Goal: Find contact information: Obtain details needed to contact an individual or organization

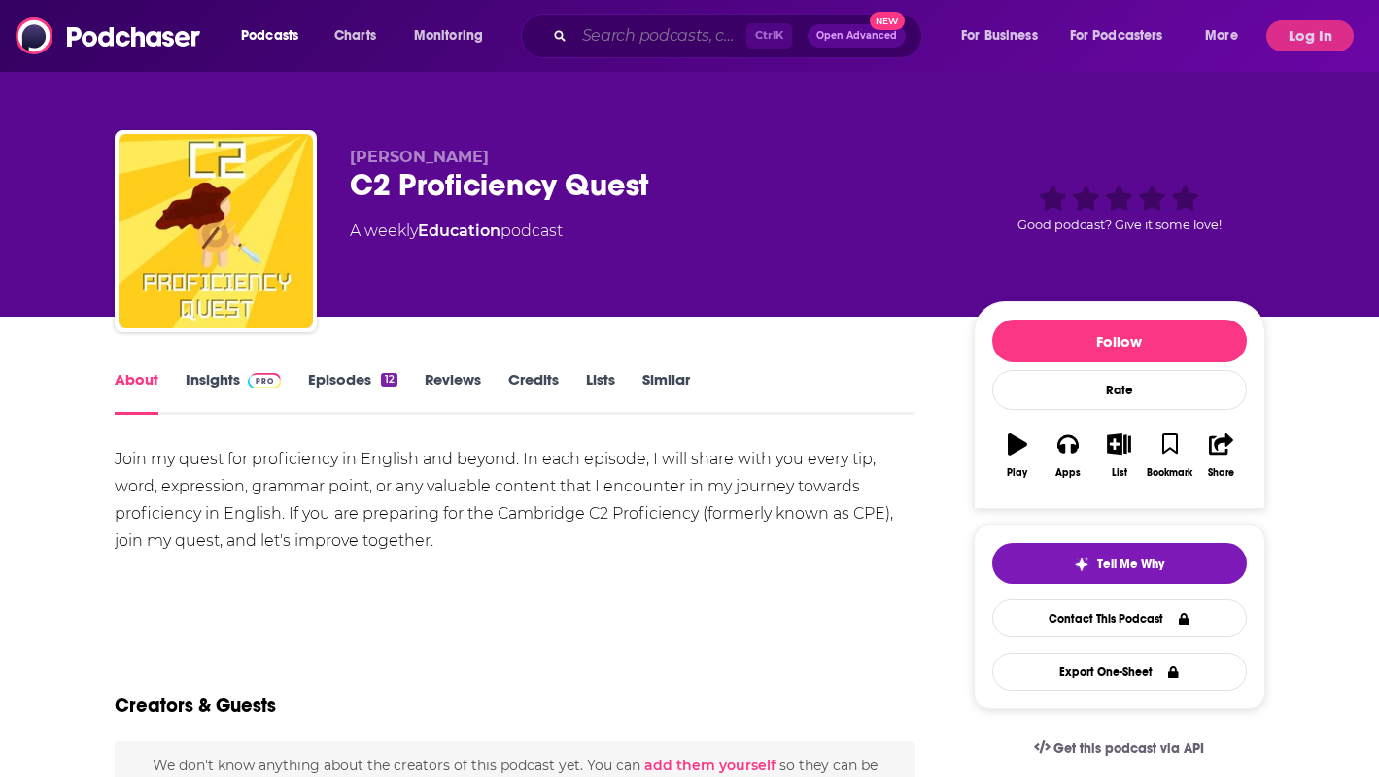
click at [656, 43] on input "Search podcasts, credits, & more..." at bounding box center [660, 35] width 172 height 31
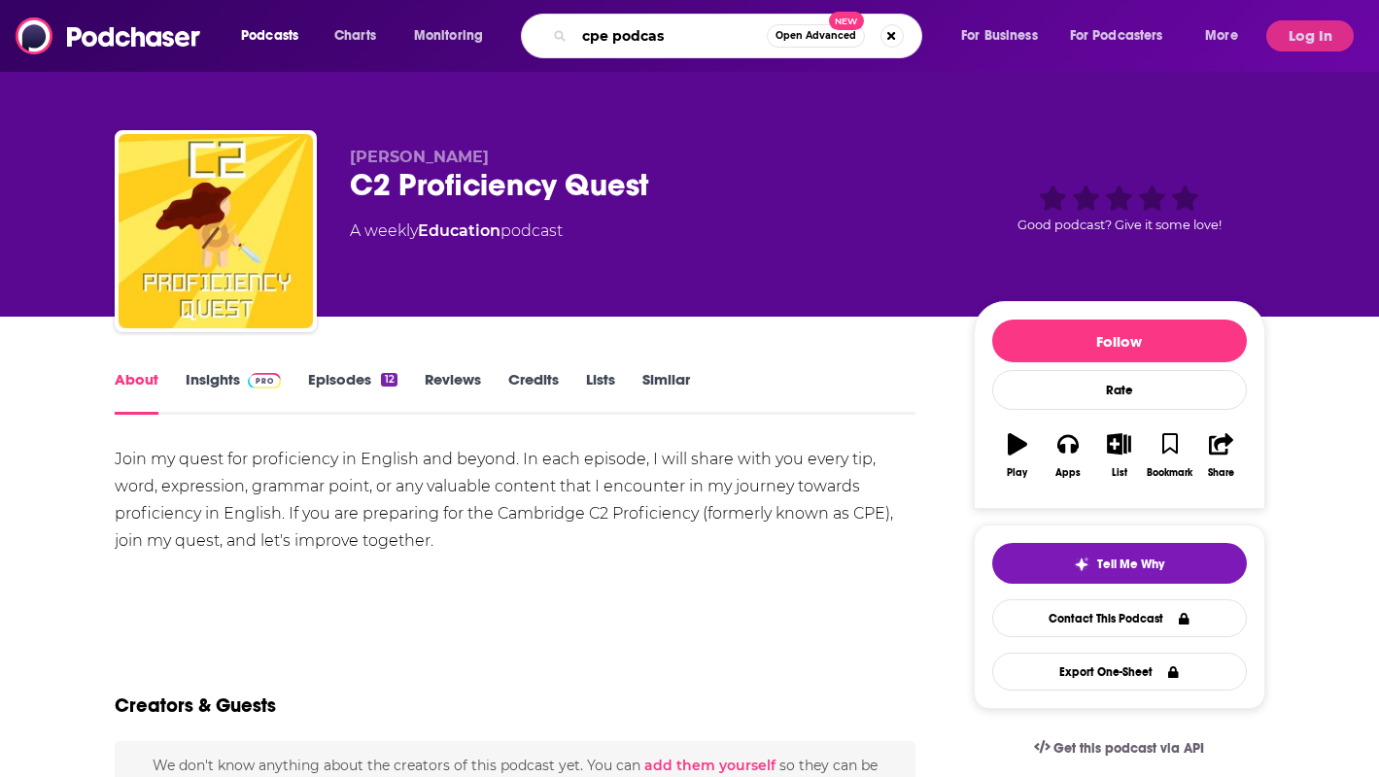
type input "cpe podcast"
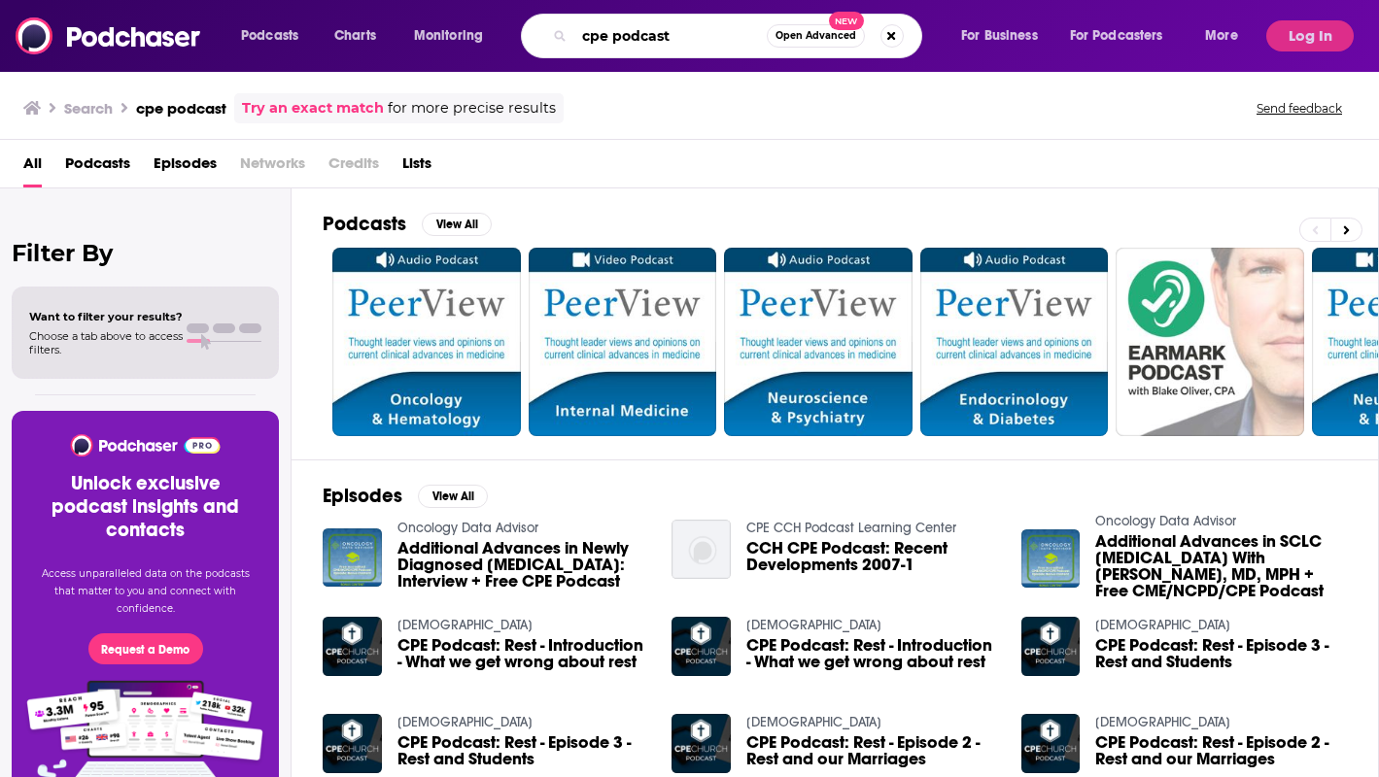
drag, startPoint x: 695, startPoint y: 34, endPoint x: 392, endPoint y: 38, distance: 302.2
click at [574, 36] on input "cpe podcast" at bounding box center [670, 35] width 192 height 31
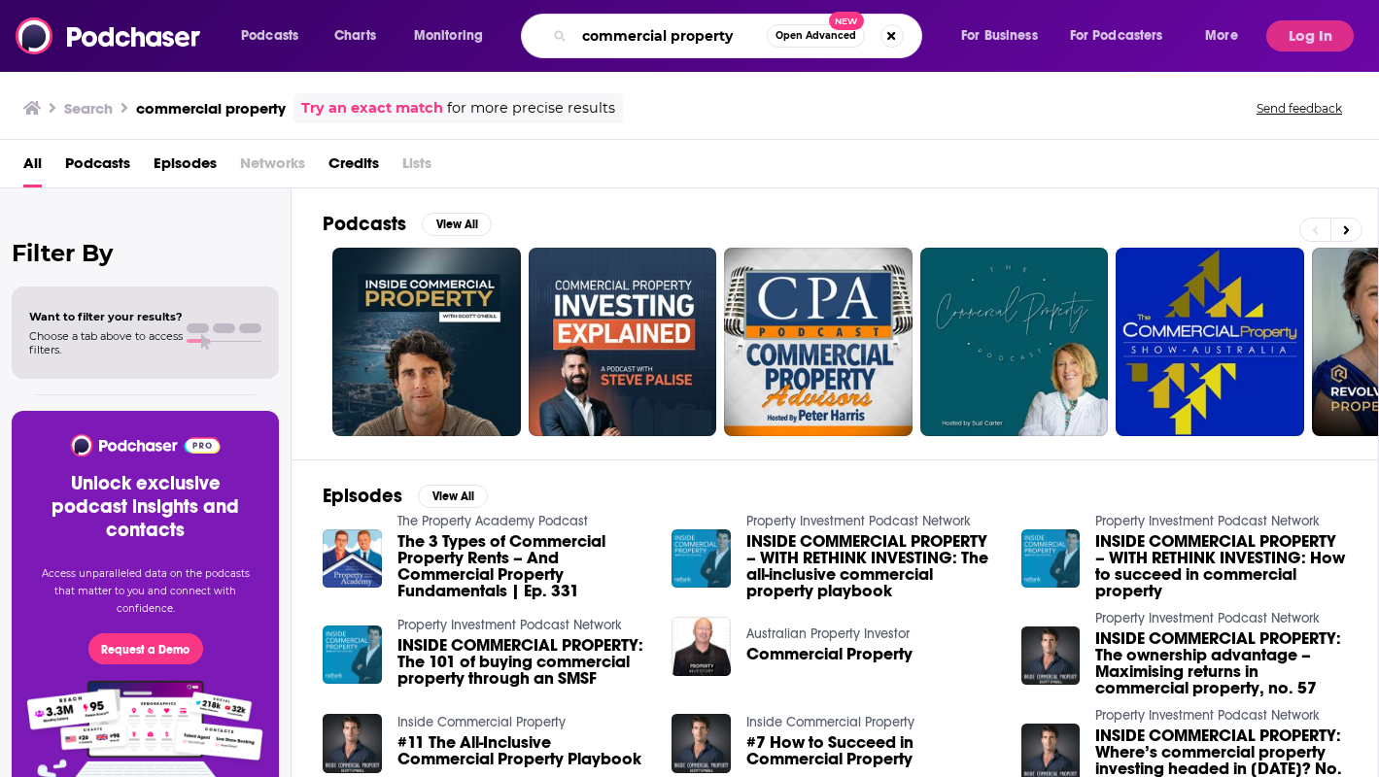
drag, startPoint x: 733, startPoint y: 31, endPoint x: 467, endPoint y: 16, distance: 266.7
click at [574, 20] on input "commercial property" at bounding box center [670, 35] width 192 height 31
paste input "Commercial Property Executive"
type input "Commercial Property Executive"
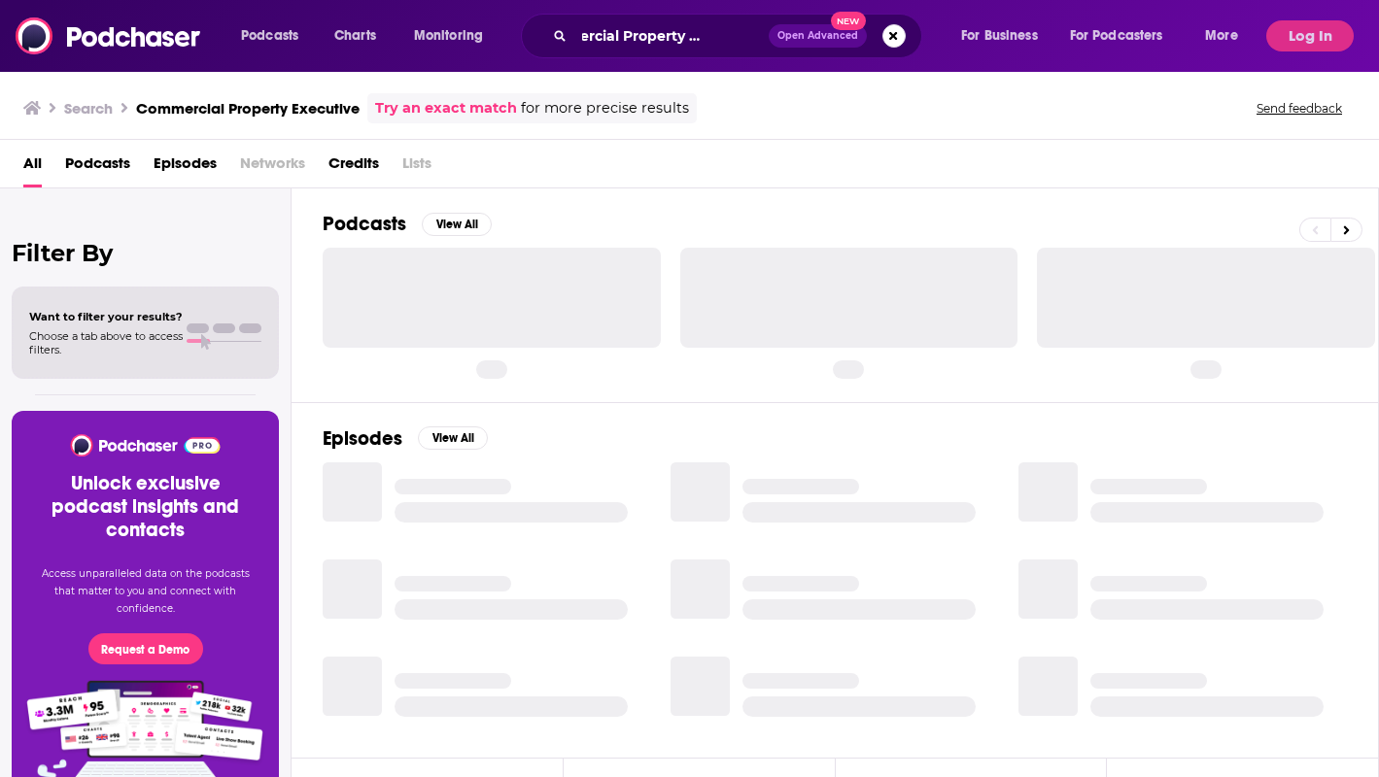
scroll to position [0, 50]
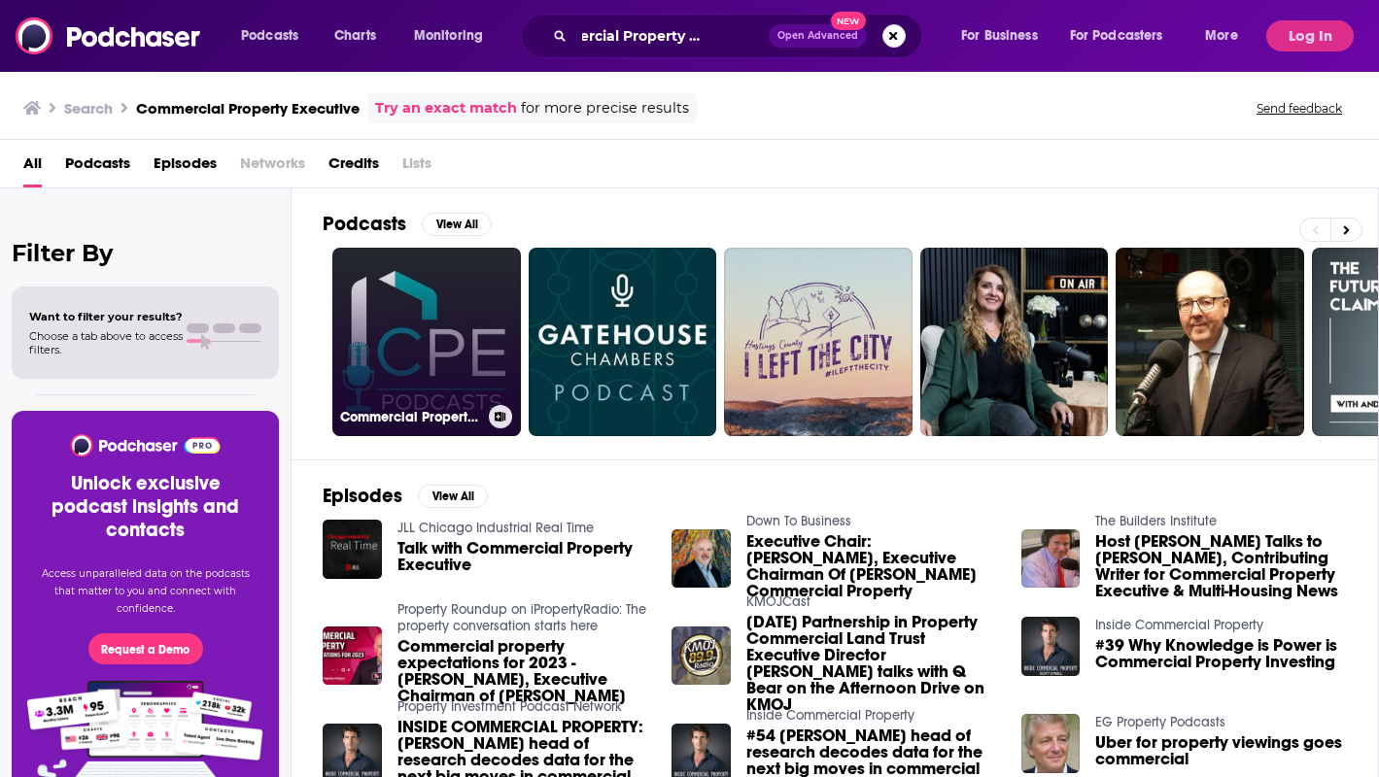
click at [417, 332] on link "Commercial Property Executive" at bounding box center [426, 342] width 188 height 188
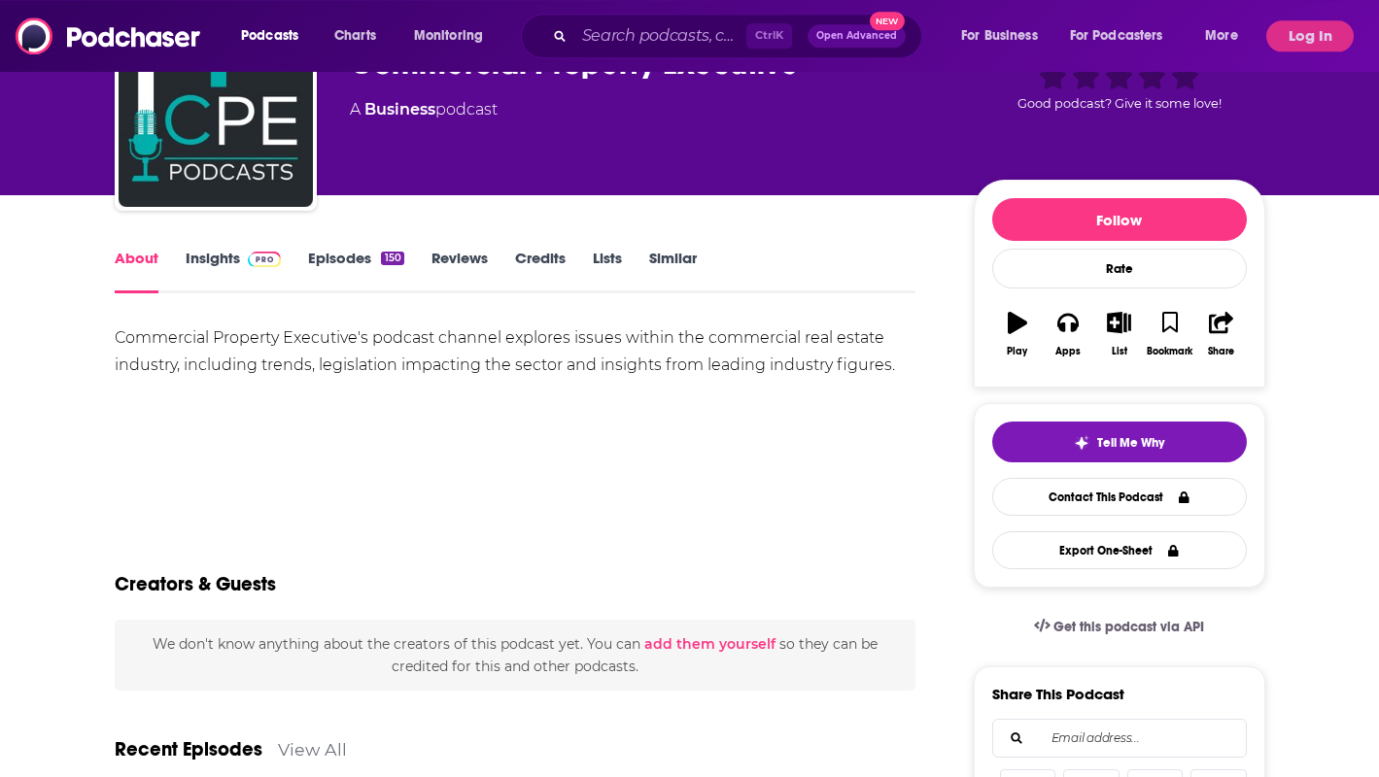
scroll to position [99, 0]
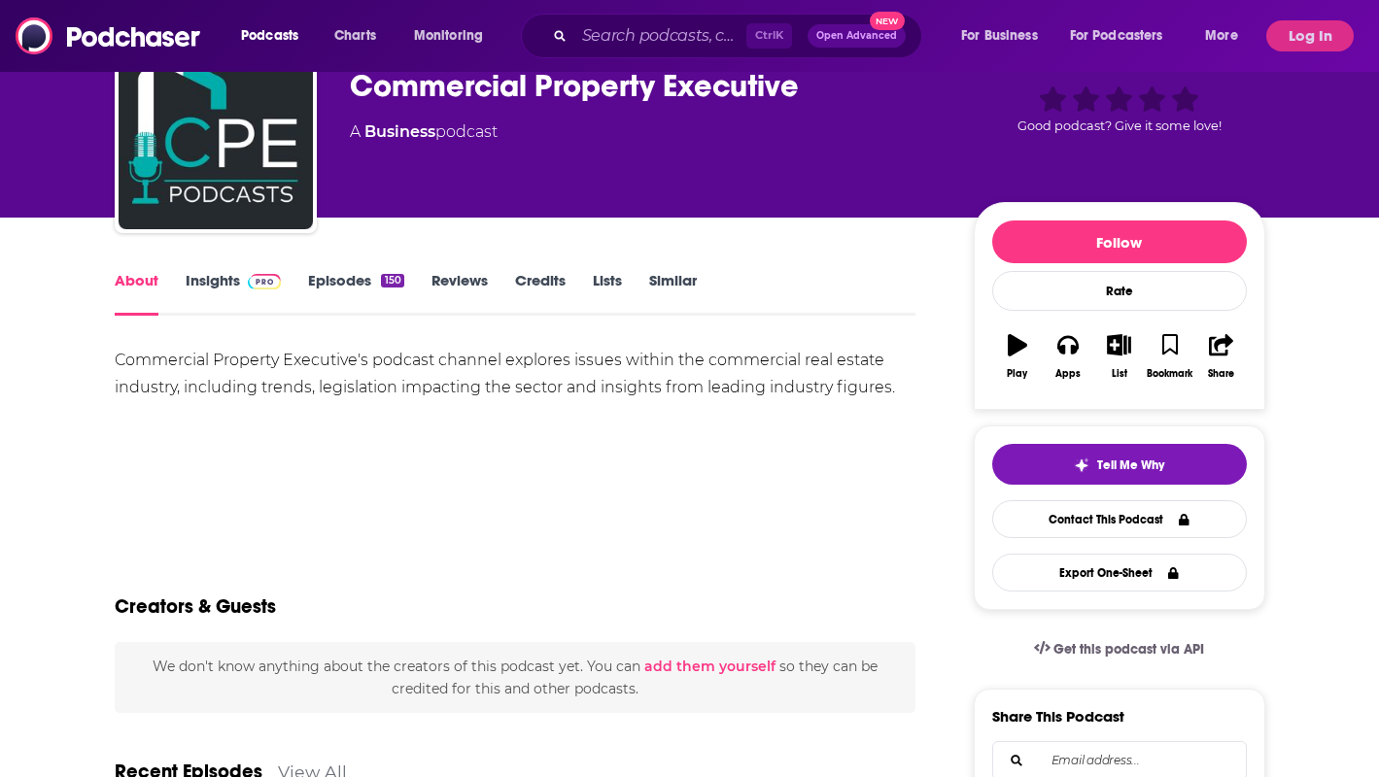
click at [214, 281] on link "Insights" at bounding box center [234, 293] width 96 height 45
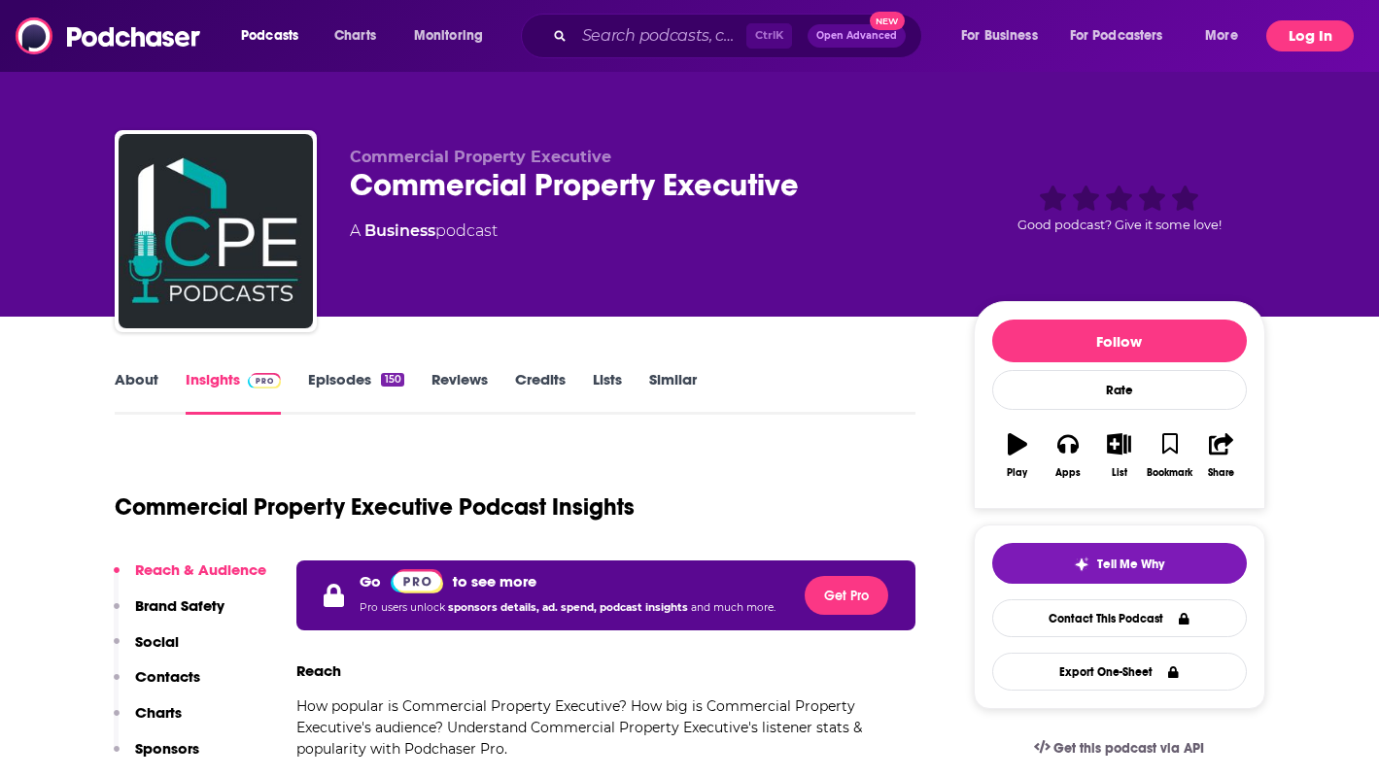
click at [1313, 40] on button "Log In" at bounding box center [1309, 35] width 87 height 31
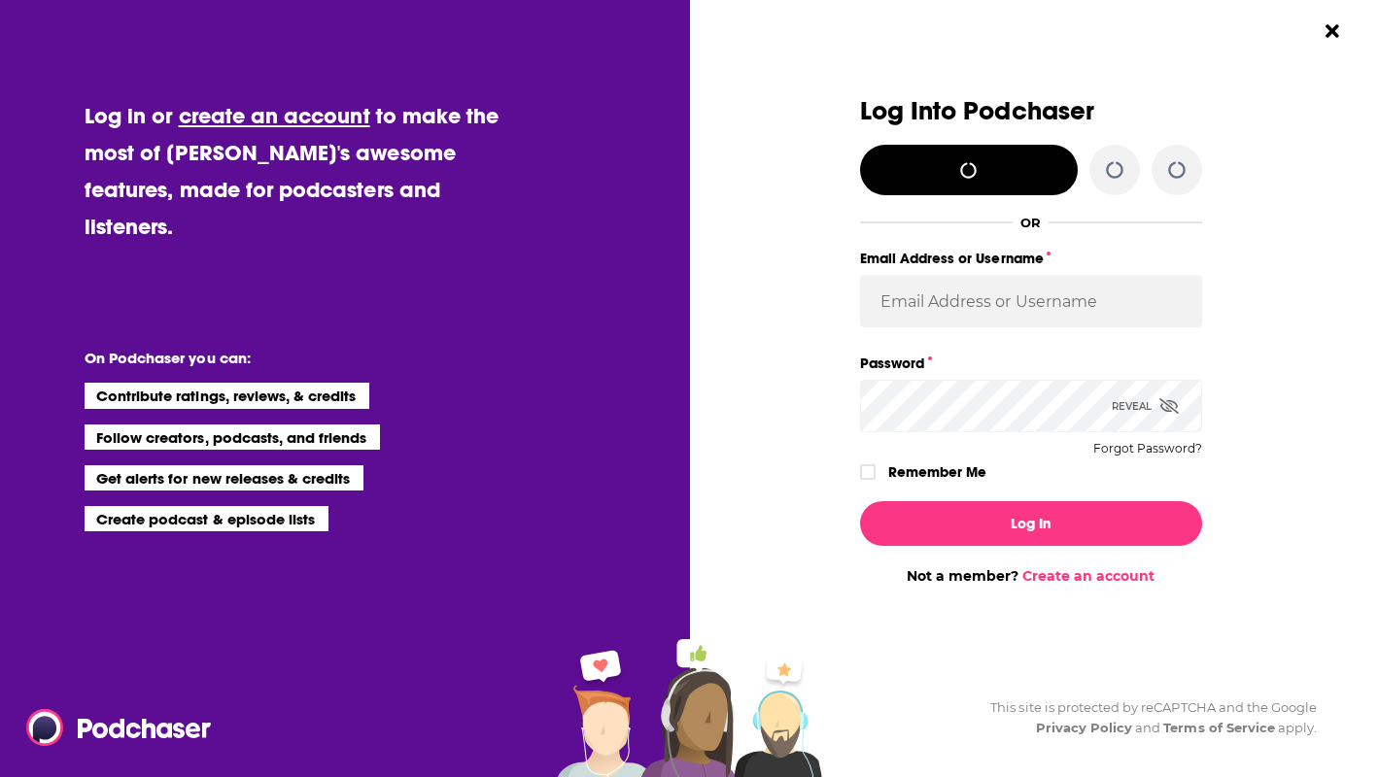
type input "[PERSON_NAME][EMAIL_ADDRESS][PERSON_NAME][DOMAIN_NAME]"
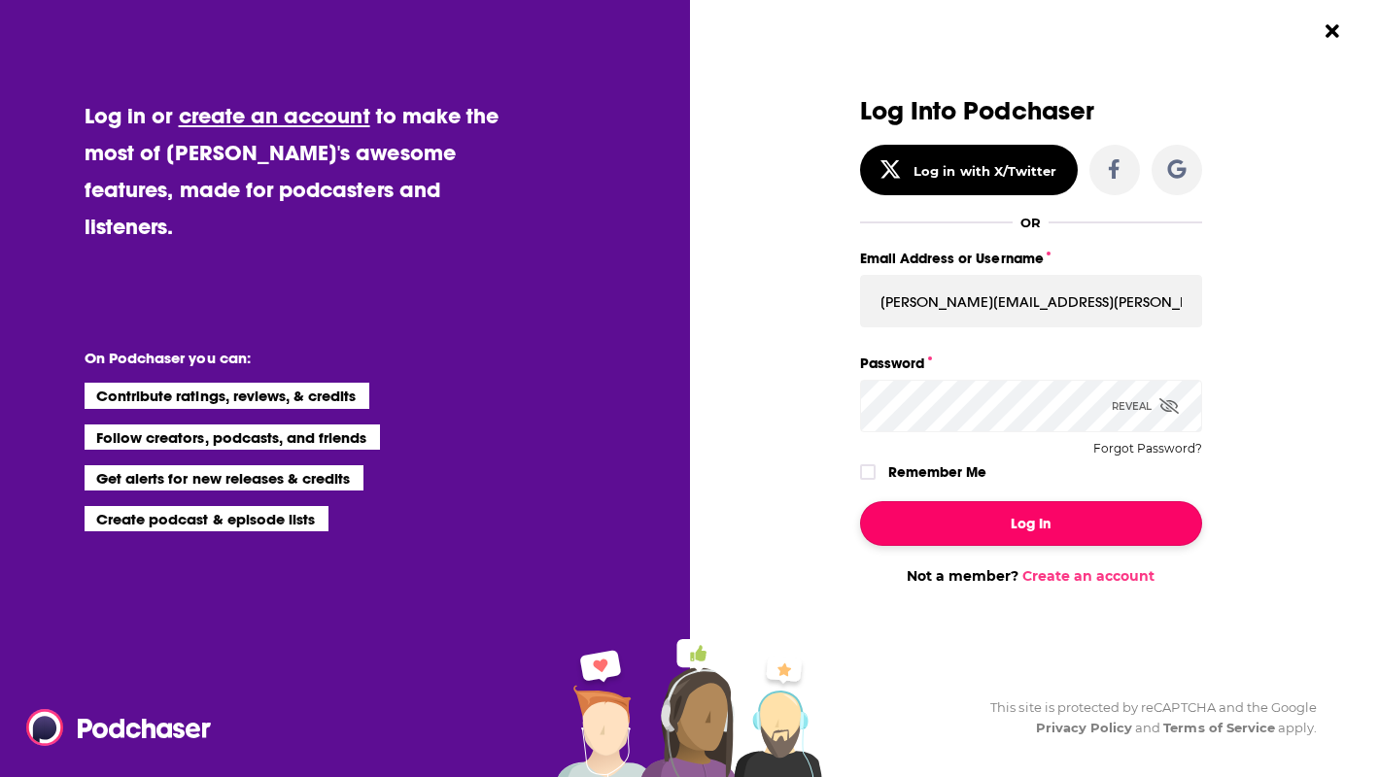
click at [998, 510] on button "Log In" at bounding box center [1031, 523] width 342 height 45
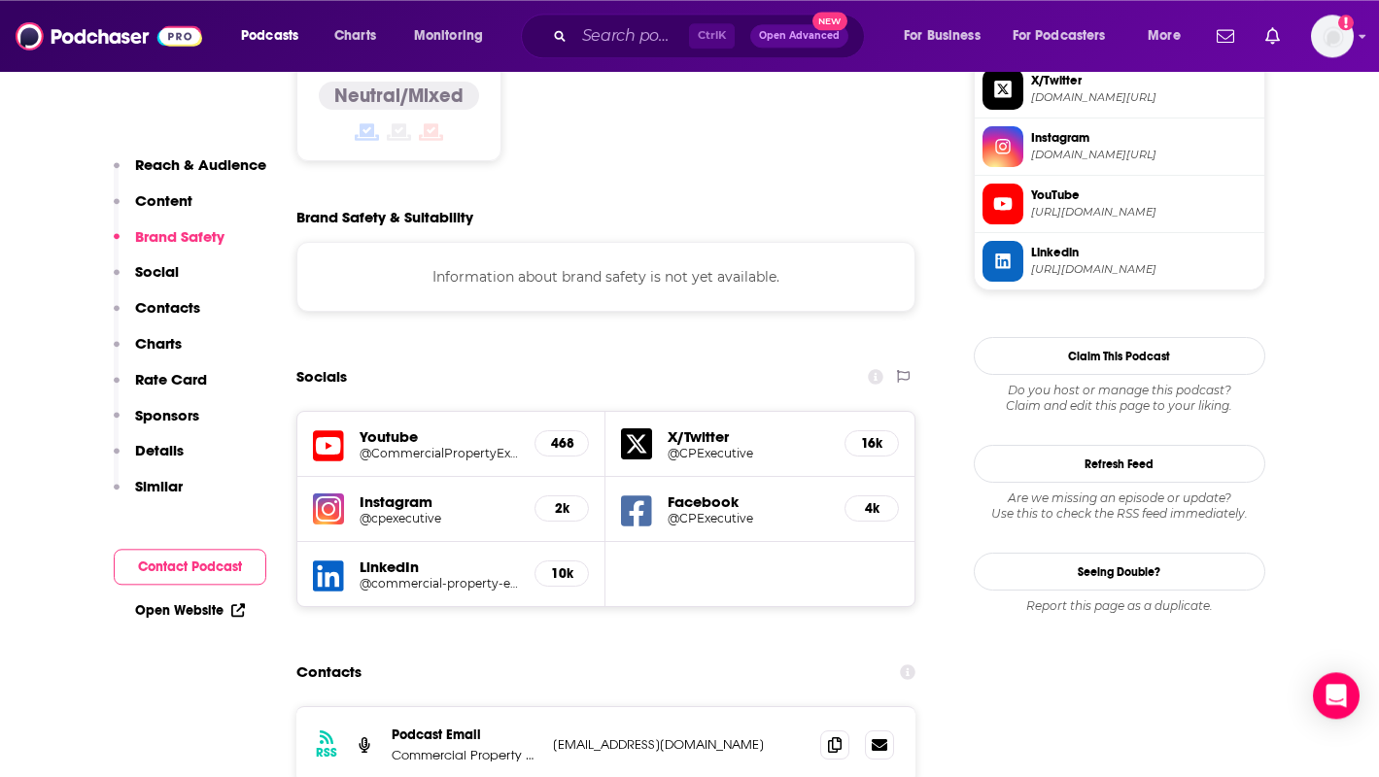
scroll to position [1685, 0]
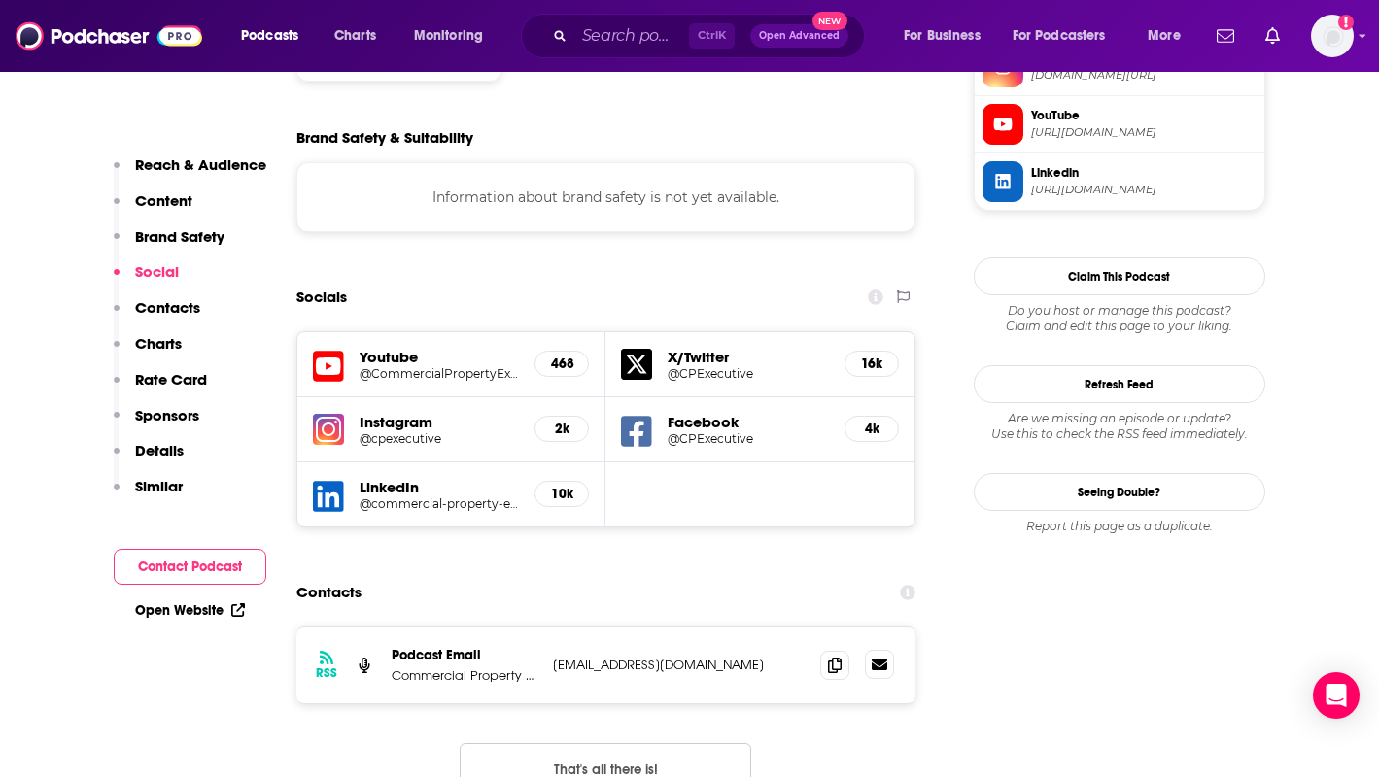
click at [877, 650] on link at bounding box center [879, 664] width 29 height 29
